Goal: Transaction & Acquisition: Purchase product/service

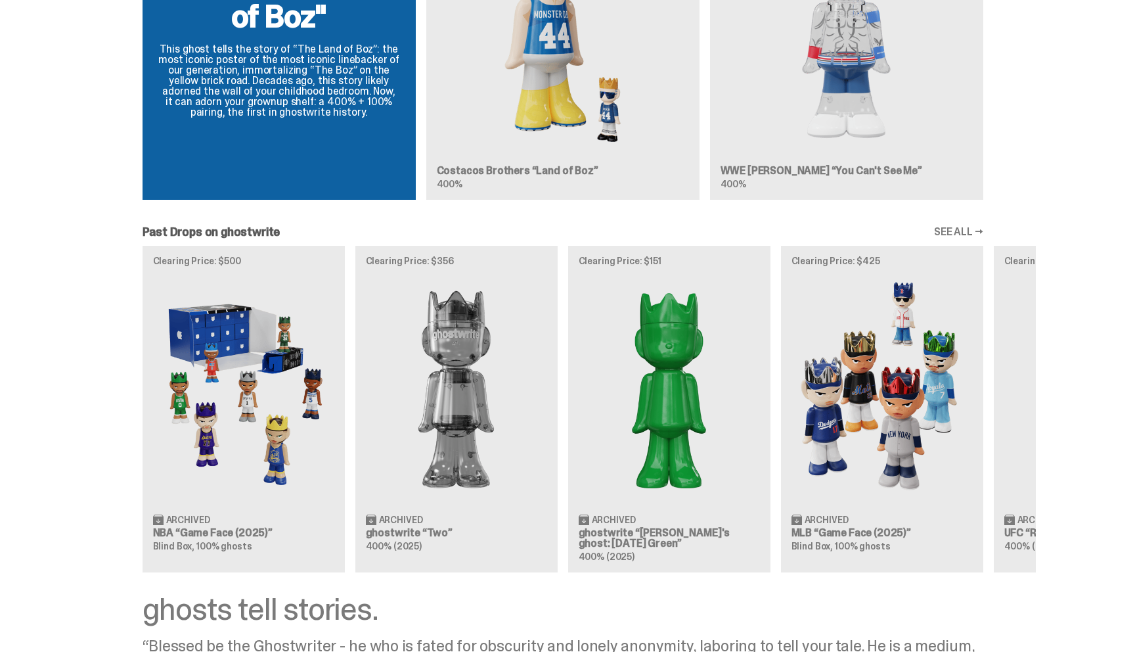
click at [628, 531] on div "Clearing Price: $500 Archived NBA “Game Face (2025)” Blind Box, 100% ghosts Cle…" at bounding box center [563, 409] width 946 height 326
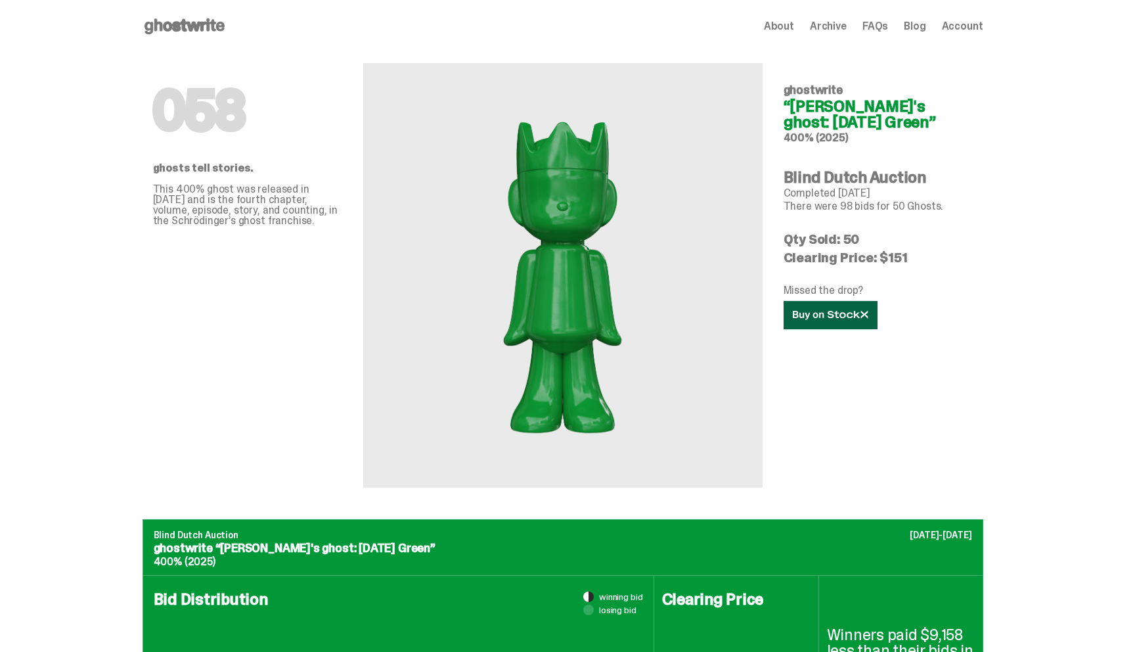
click at [806, 307] on link at bounding box center [831, 315] width 94 height 28
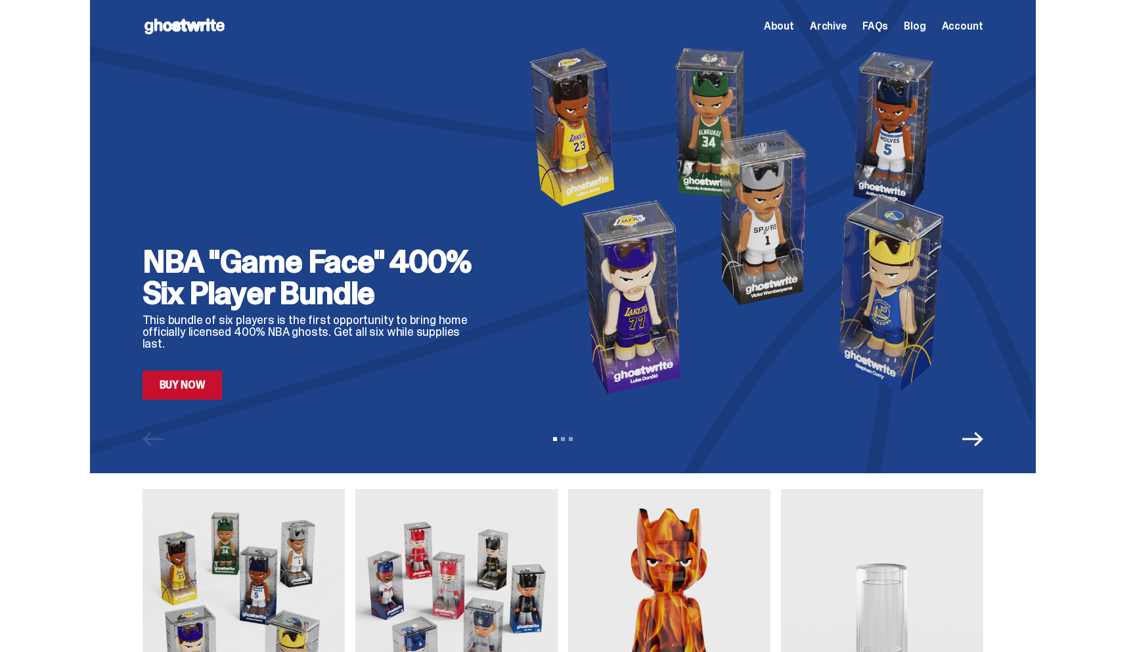
click at [182, 383] on link "Buy Now" at bounding box center [183, 385] width 80 height 29
